Goal: Navigation & Orientation: Understand site structure

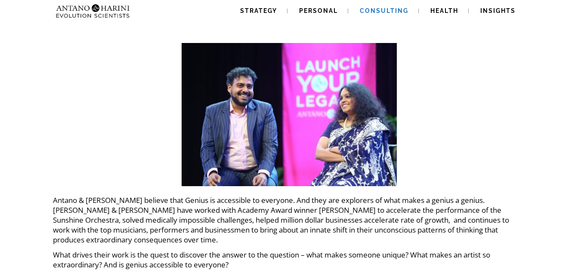
click at [396, 4] on link "Consulting" at bounding box center [384, 11] width 69 height 22
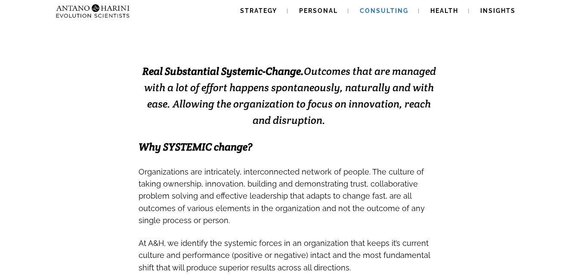
scroll to position [189, 0]
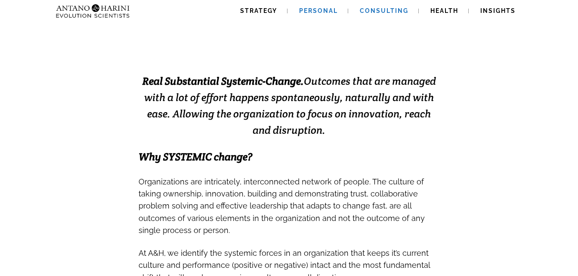
click at [311, 4] on link "Personal" at bounding box center [318, 11] width 59 height 22
click at [267, 8] on span "Strategy" at bounding box center [258, 10] width 37 height 7
